Goal: Check status: Check status

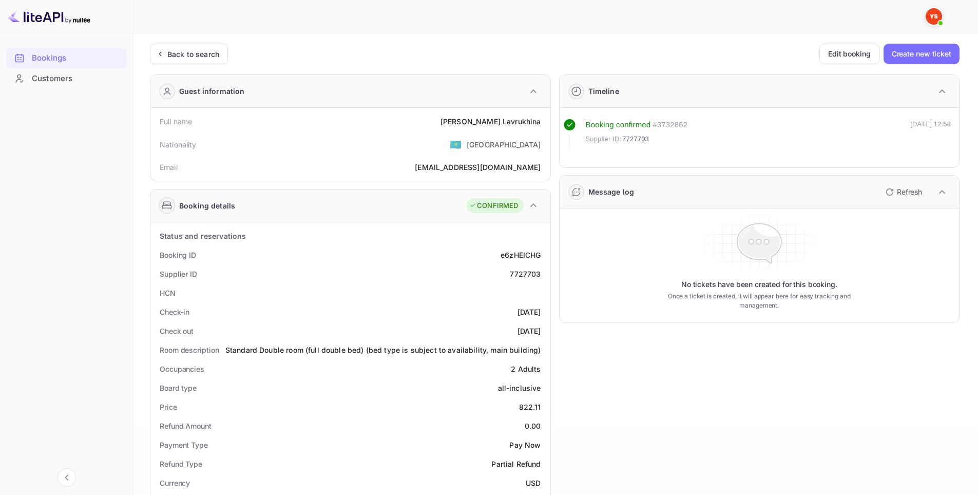
click at [194, 36] on div "Unsaved Changes Ticket Affiliate URL [URL][DOMAIN_NAME] Business partner name N…" at bounding box center [550, 424] width 832 height 782
click at [185, 51] on div "Back to search" at bounding box center [193, 54] width 52 height 11
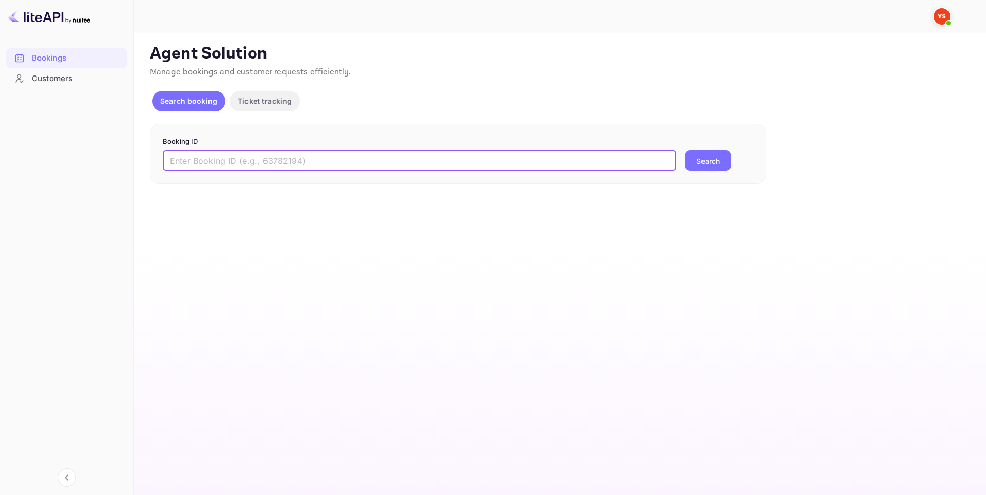
click at [336, 156] on input "text" at bounding box center [419, 160] width 513 height 21
paste input "8881208"
type input "8881208"
click at [703, 155] on button "Search" at bounding box center [707, 160] width 47 height 21
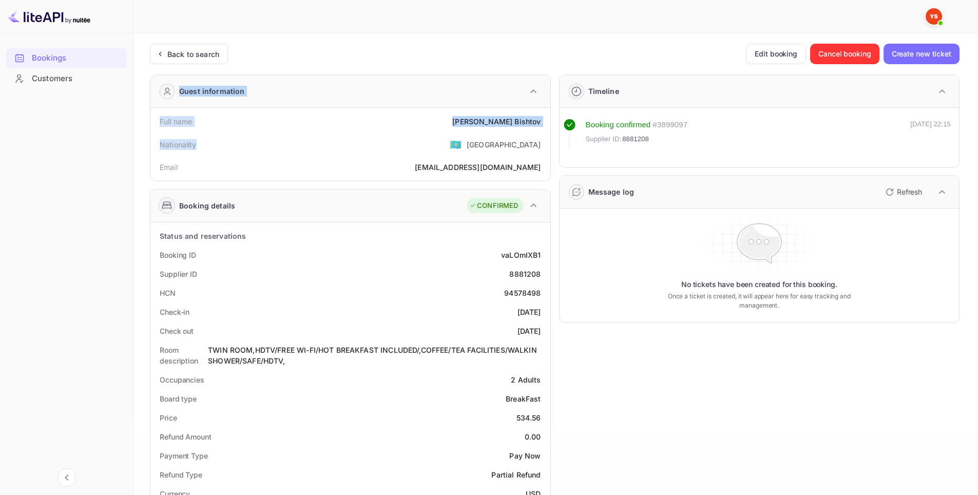
drag, startPoint x: 149, startPoint y: 90, endPoint x: 309, endPoint y: 142, distance: 168.1
click at [309, 142] on div "Ticket Affiliate URL [URL][DOMAIN_NAME] Business partner name Nuitee Travel Cus…" at bounding box center [556, 435] width 820 height 782
click at [267, 142] on div "Nationality 🇰🇿 [DEMOGRAPHIC_DATA]" at bounding box center [351, 144] width 392 height 27
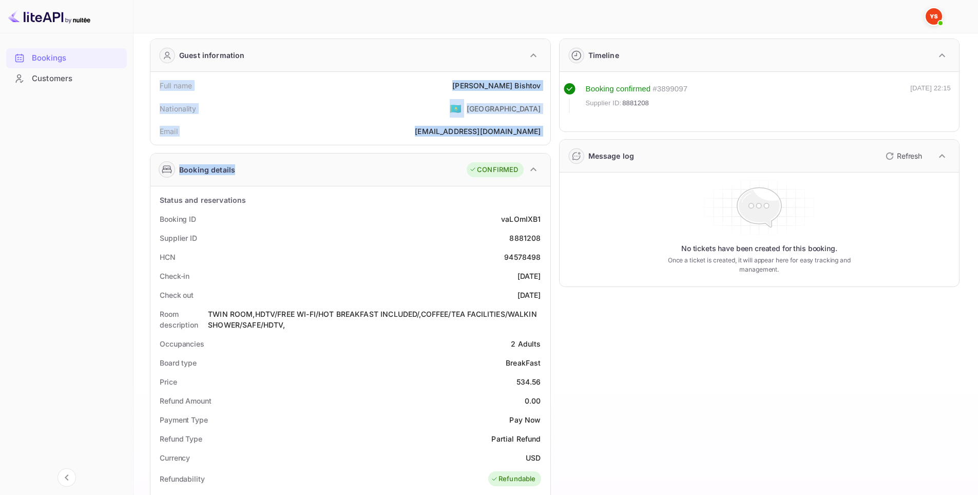
scroll to position [308, 0]
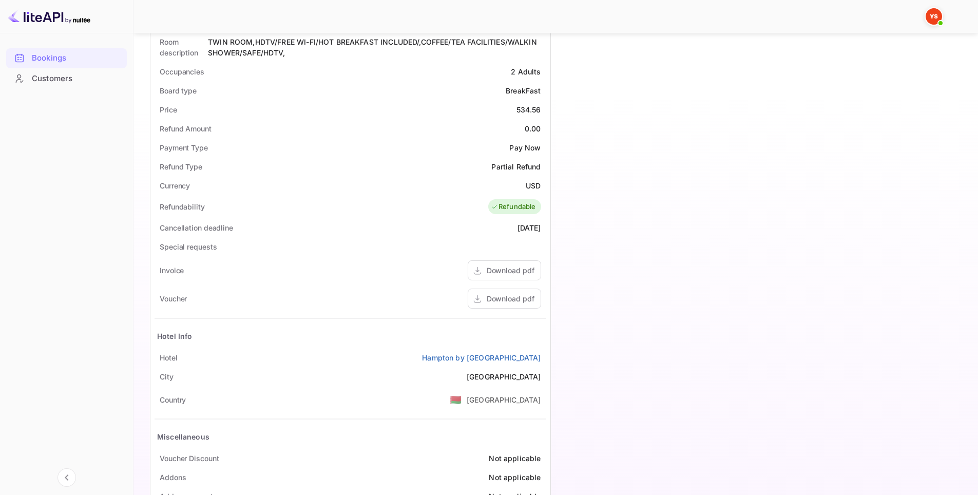
drag, startPoint x: 145, startPoint y: 120, endPoint x: 548, endPoint y: 359, distance: 468.8
click at [548, 359] on div "Unsaved Changes Ticket Affiliate URL [URL][DOMAIN_NAME] Business partner name N…" at bounding box center [550, 121] width 832 height 792
copy div "Full name [PERSON_NAME] Nationality 🇰🇿 [DEMOGRAPHIC_DATA] Email [EMAIL_ADDRESS]…"
